Goal: Book appointment/travel/reservation

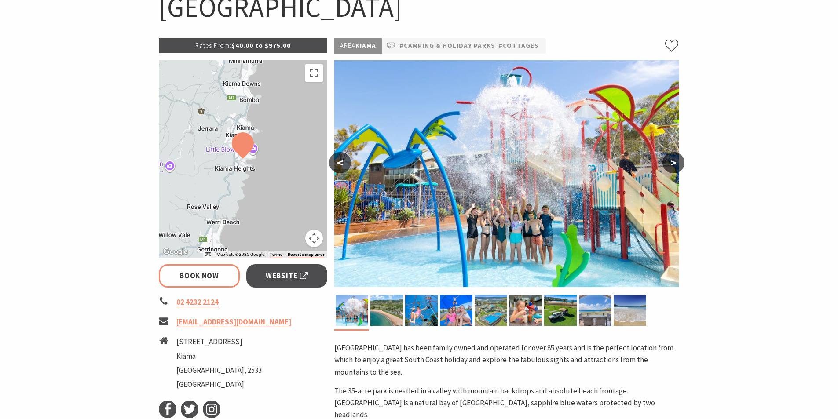
scroll to position [44, 0]
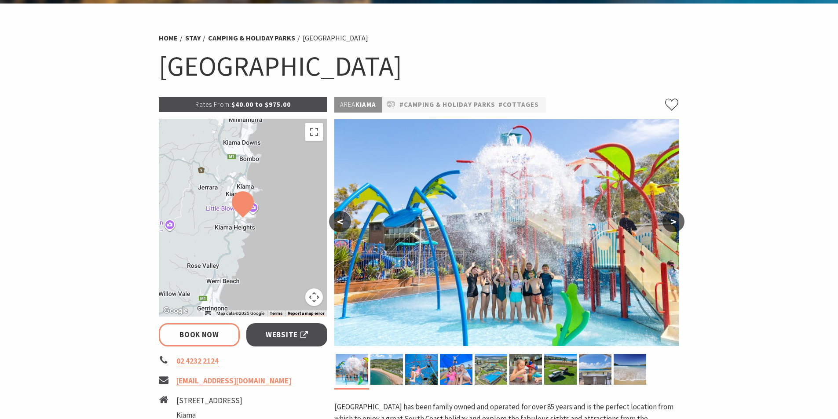
select select "3"
select select "2"
click at [676, 225] on button ">" at bounding box center [673, 221] width 22 height 21
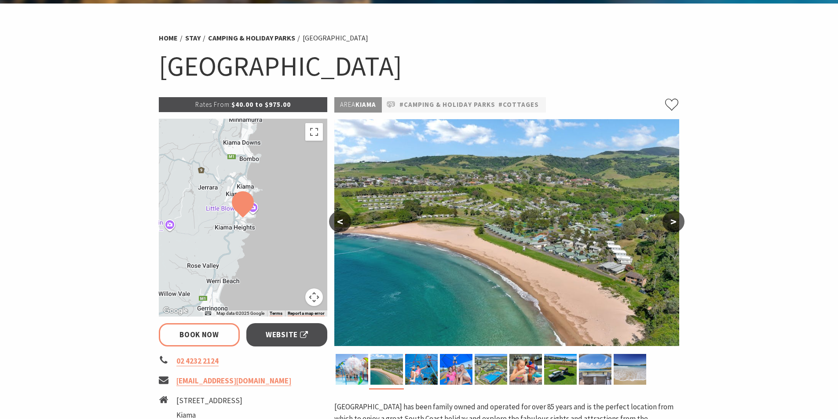
click at [676, 225] on button ">" at bounding box center [673, 221] width 22 height 21
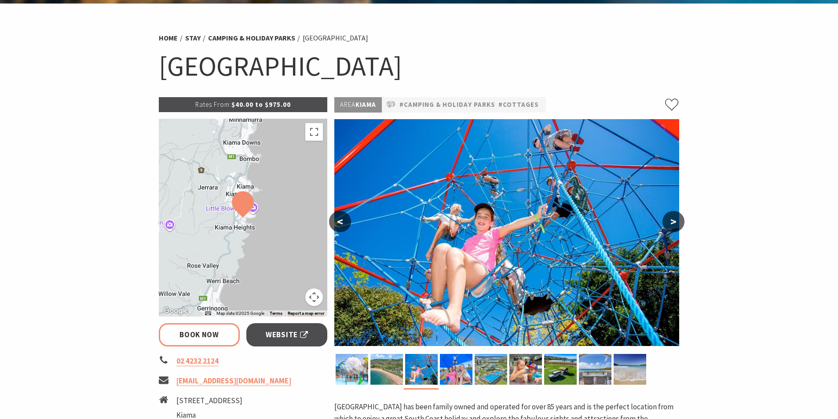
click at [676, 225] on button ">" at bounding box center [673, 221] width 22 height 21
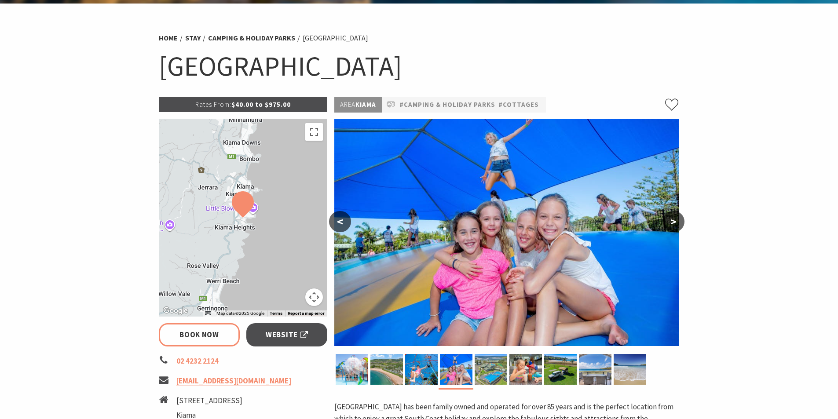
click at [676, 225] on button ">" at bounding box center [673, 221] width 22 height 21
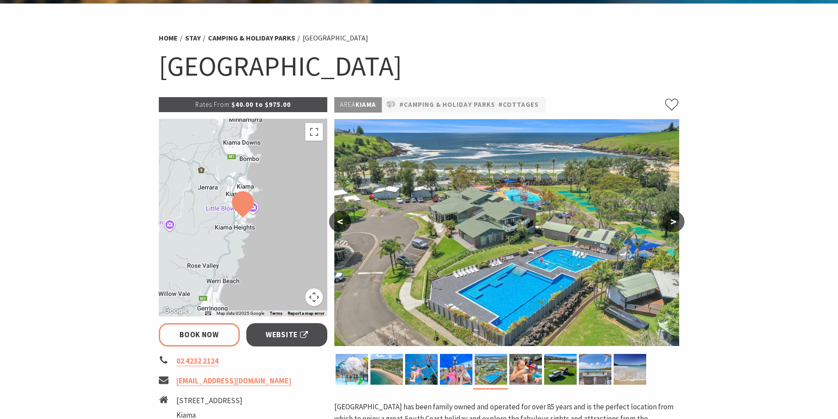
click at [676, 225] on button ">" at bounding box center [673, 221] width 22 height 21
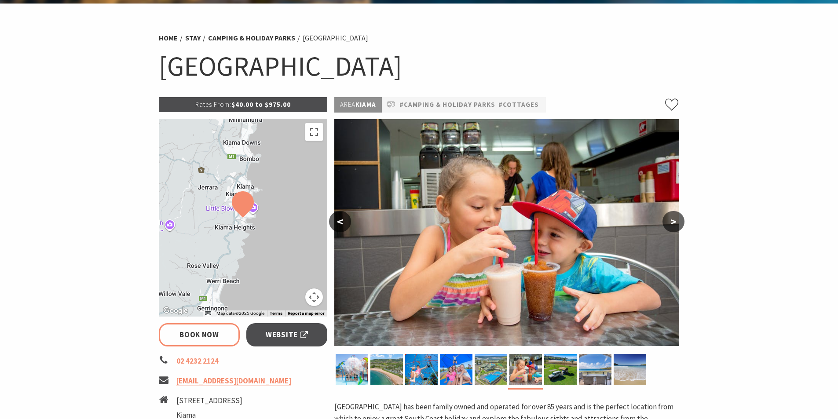
click at [676, 225] on button ">" at bounding box center [673, 221] width 22 height 21
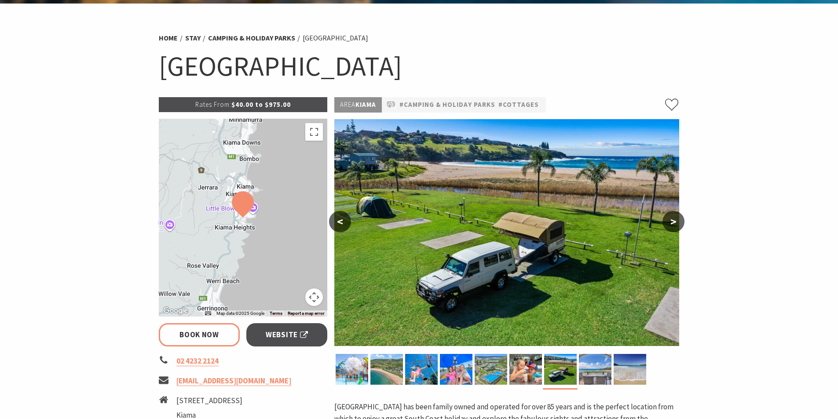
click at [676, 225] on button ">" at bounding box center [673, 221] width 22 height 21
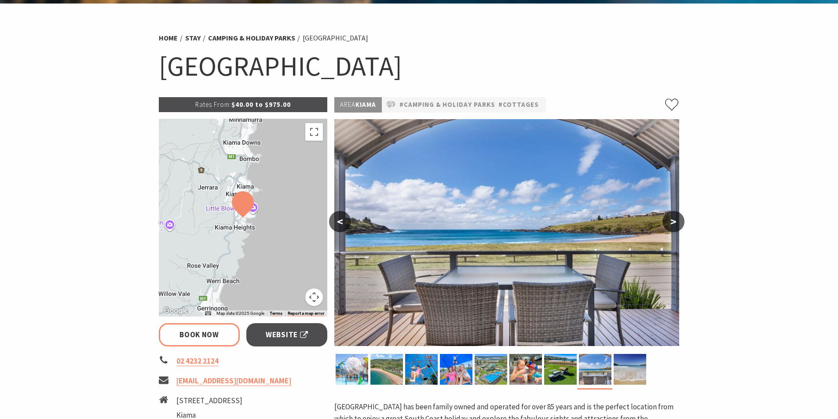
click at [676, 225] on button ">" at bounding box center [673, 221] width 22 height 21
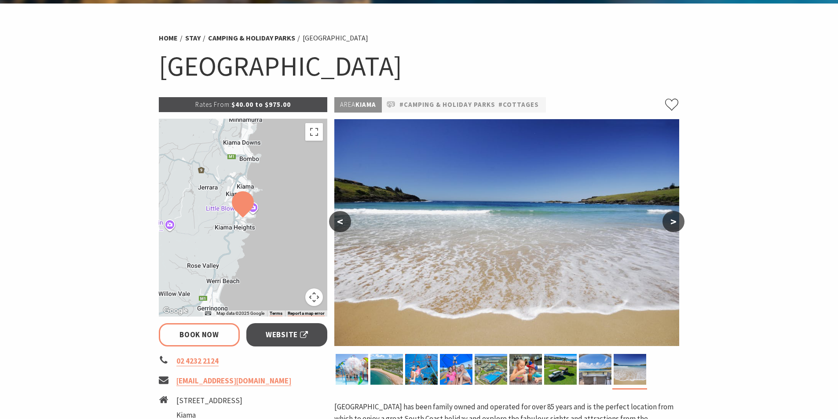
click at [676, 225] on button ">" at bounding box center [673, 221] width 22 height 21
